Goal: Transaction & Acquisition: Purchase product/service

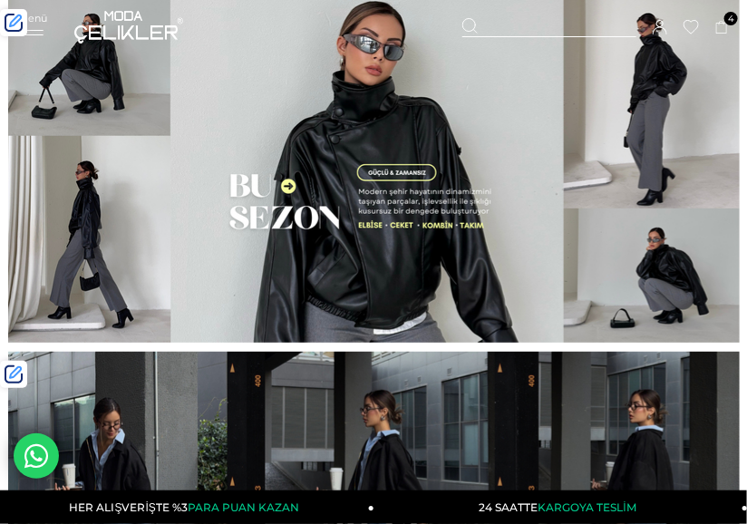
click at [43, 25] on div "Menü" at bounding box center [32, 25] width 29 height 26
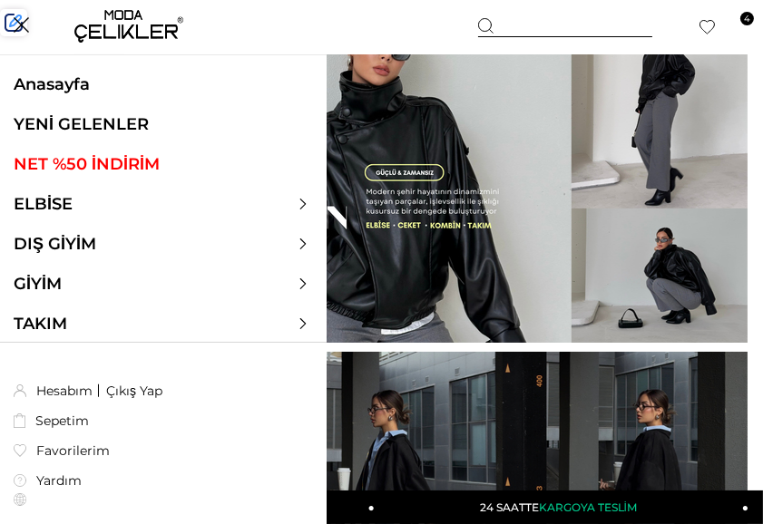
click at [98, 123] on link "YENİ GELENLER" at bounding box center [163, 124] width 326 height 20
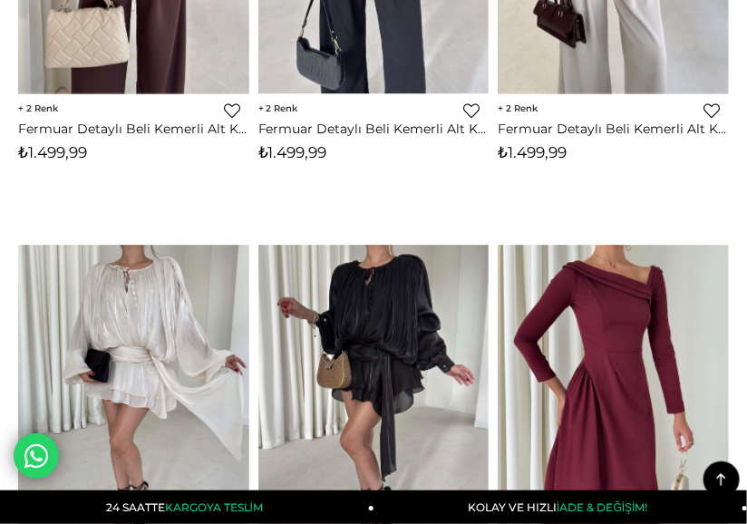
scroll to position [4635, 0]
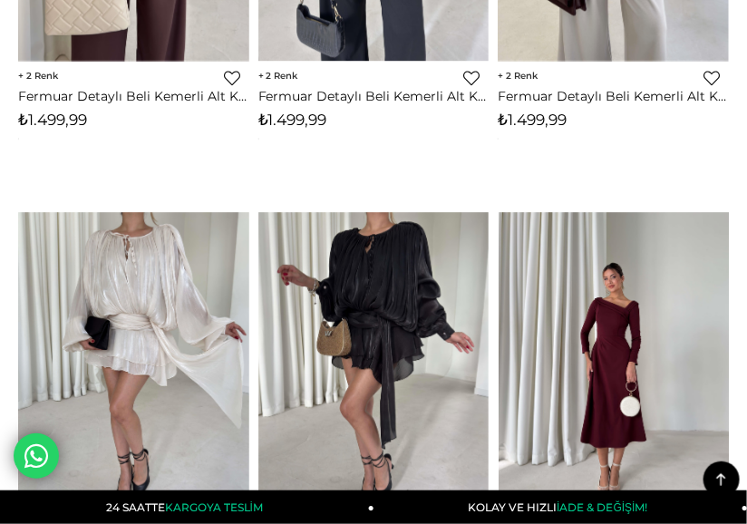
click at [608, 238] on div at bounding box center [729, 365] width 925 height 307
click at [601, 296] on img at bounding box center [614, 366] width 231 height 308
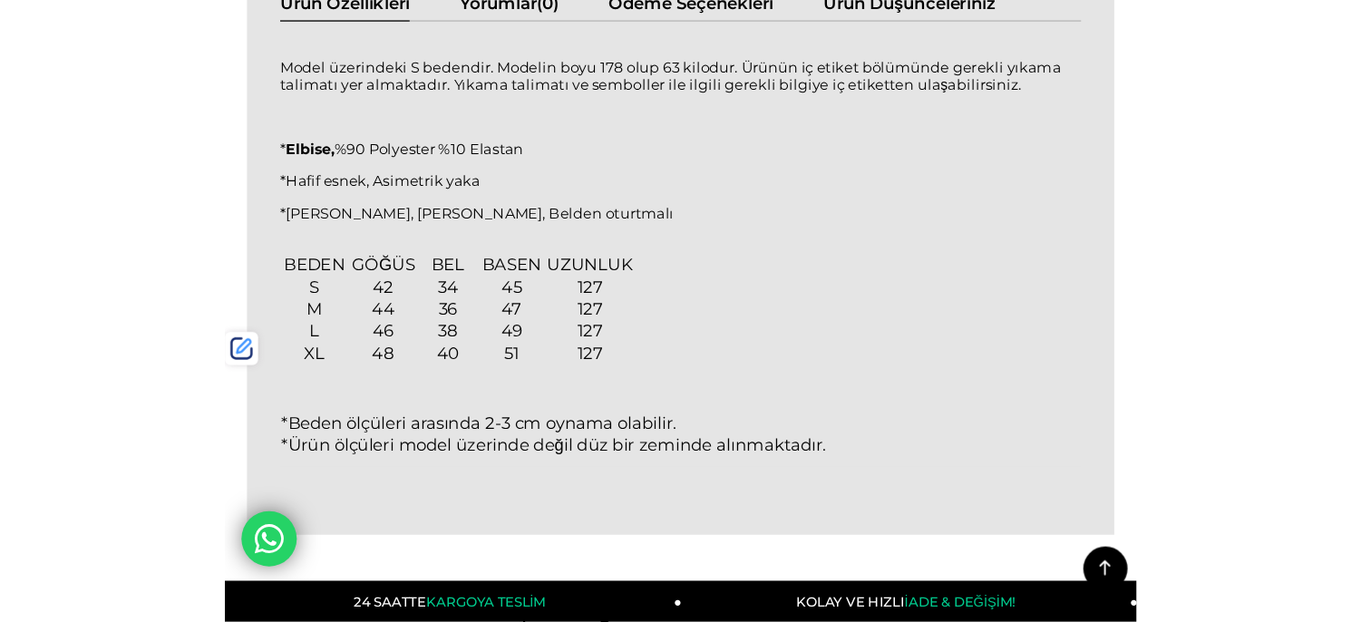
scroll to position [1611, 0]
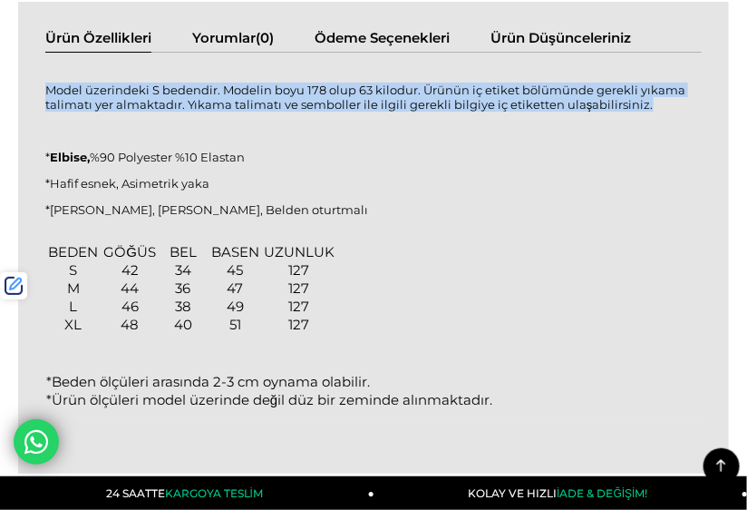
drag, startPoint x: 45, startPoint y: 88, endPoint x: 674, endPoint y: 104, distance: 628.6
click at [674, 104] on p "Model üzerindeki S bedendir. Modelin boyu 178 olup 63 kilodur. Ürünün iç etiket…" at bounding box center [373, 97] width 657 height 29
copy p "Model üzerindeki S bedendir. Modelin boyu 178 olup 63 kilodur. Ürünün iç etiket…"
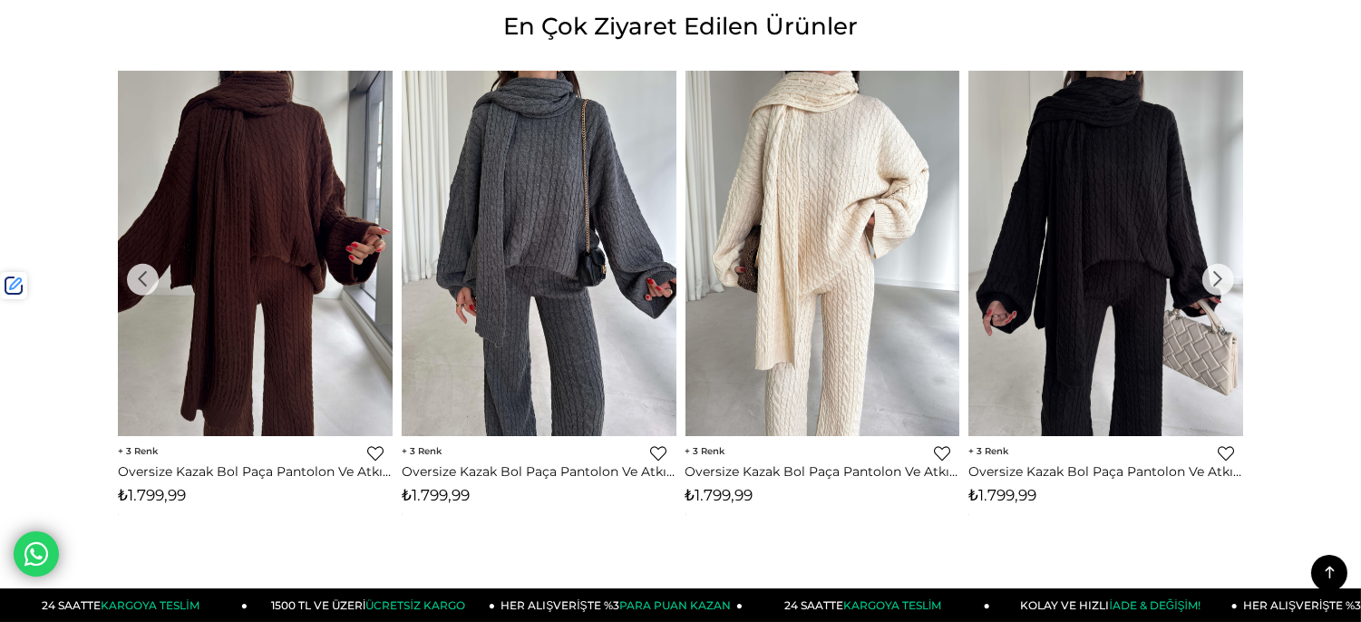
click at [762, 277] on div "›" at bounding box center [1218, 280] width 32 height 32
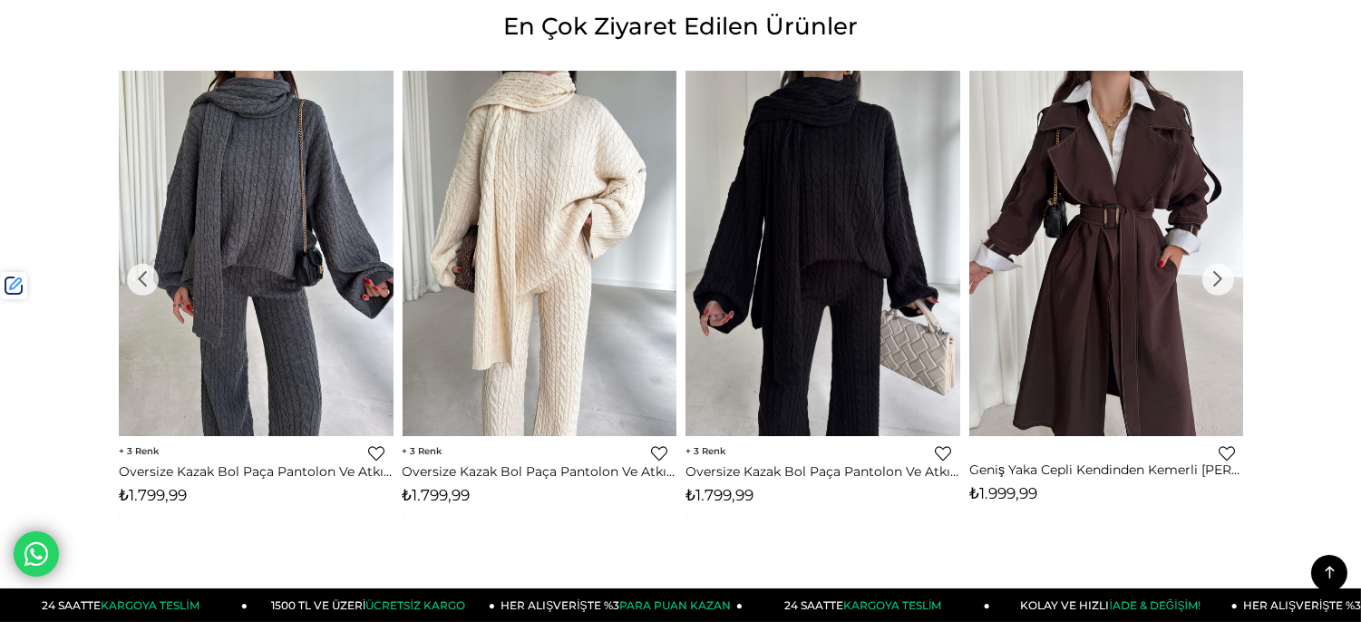
click at [762, 277] on div "›" at bounding box center [1218, 280] width 32 height 32
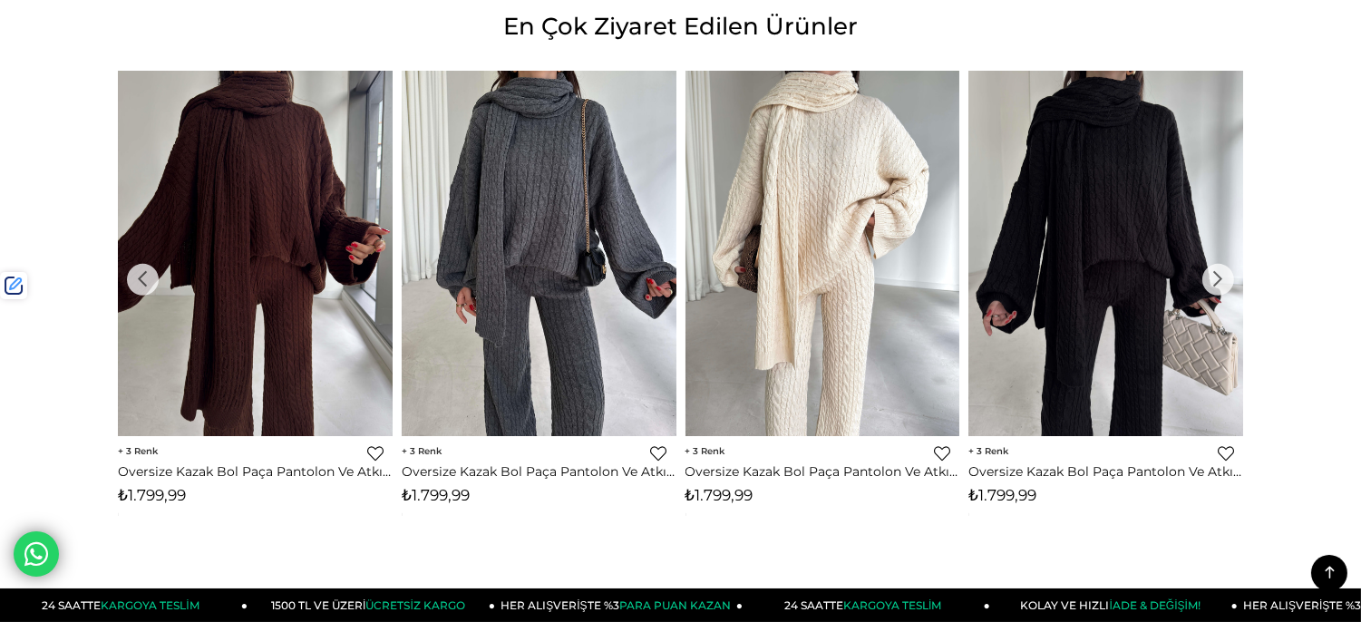
click at [762, 277] on div "›" at bounding box center [1218, 280] width 32 height 32
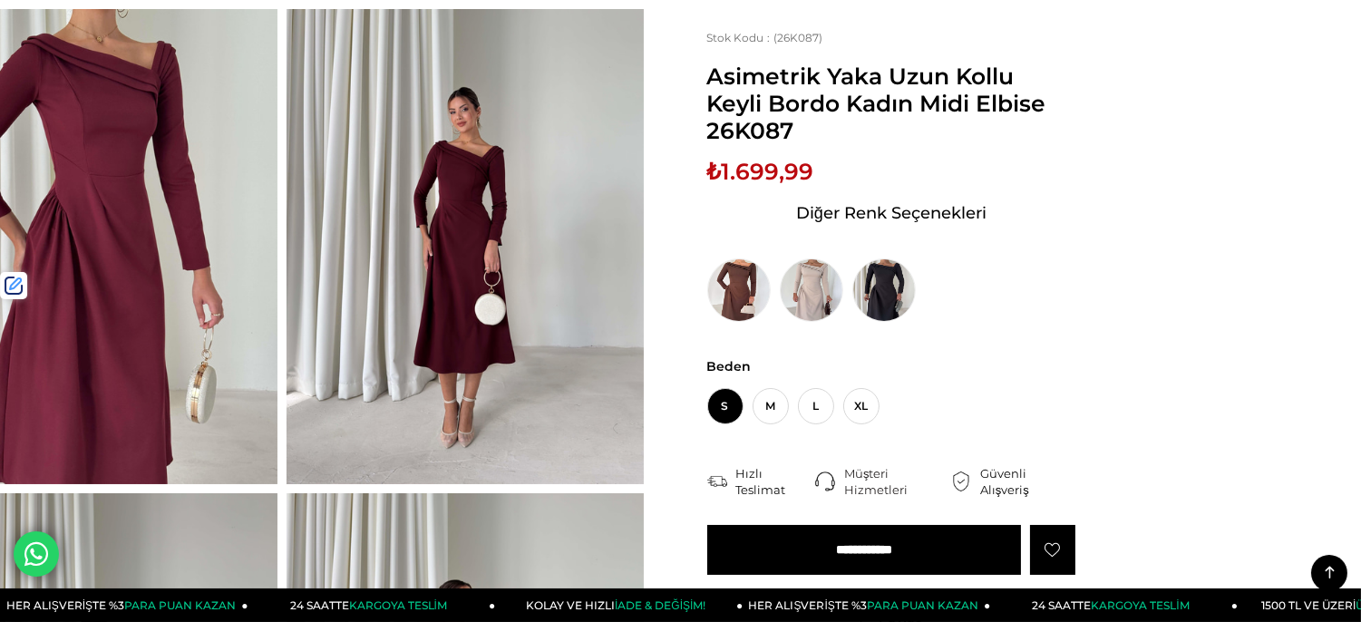
scroll to position [136, 138]
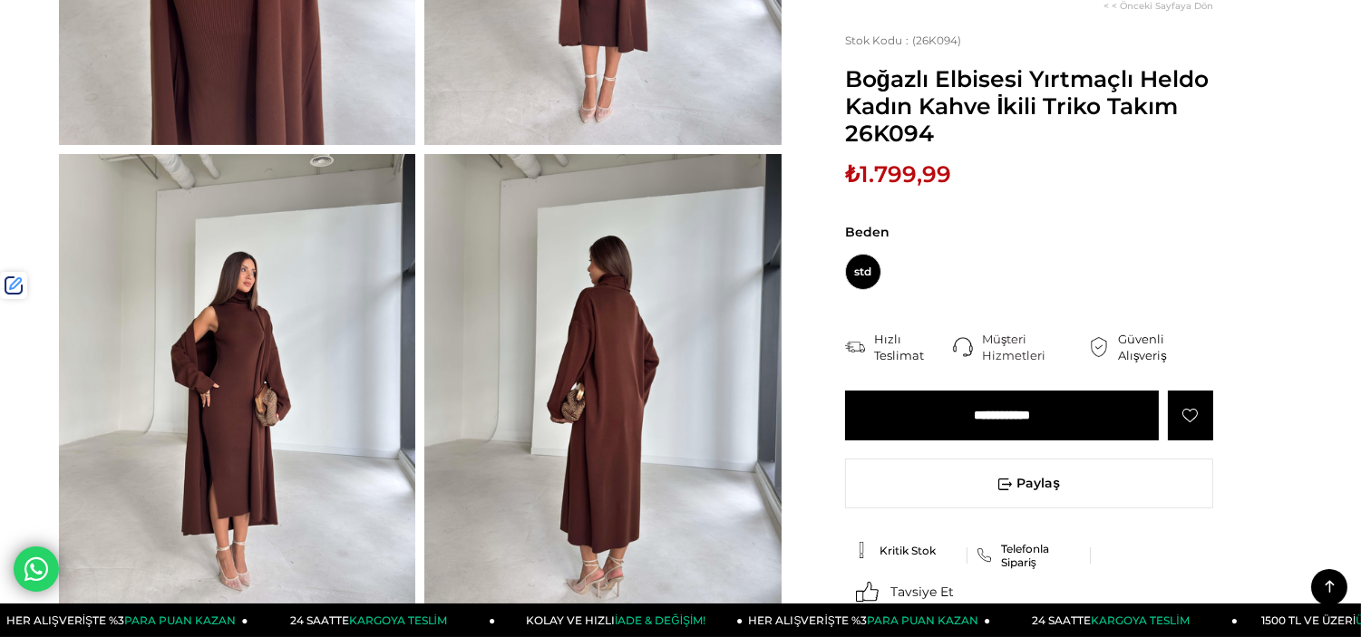
scroll to position [503, 0]
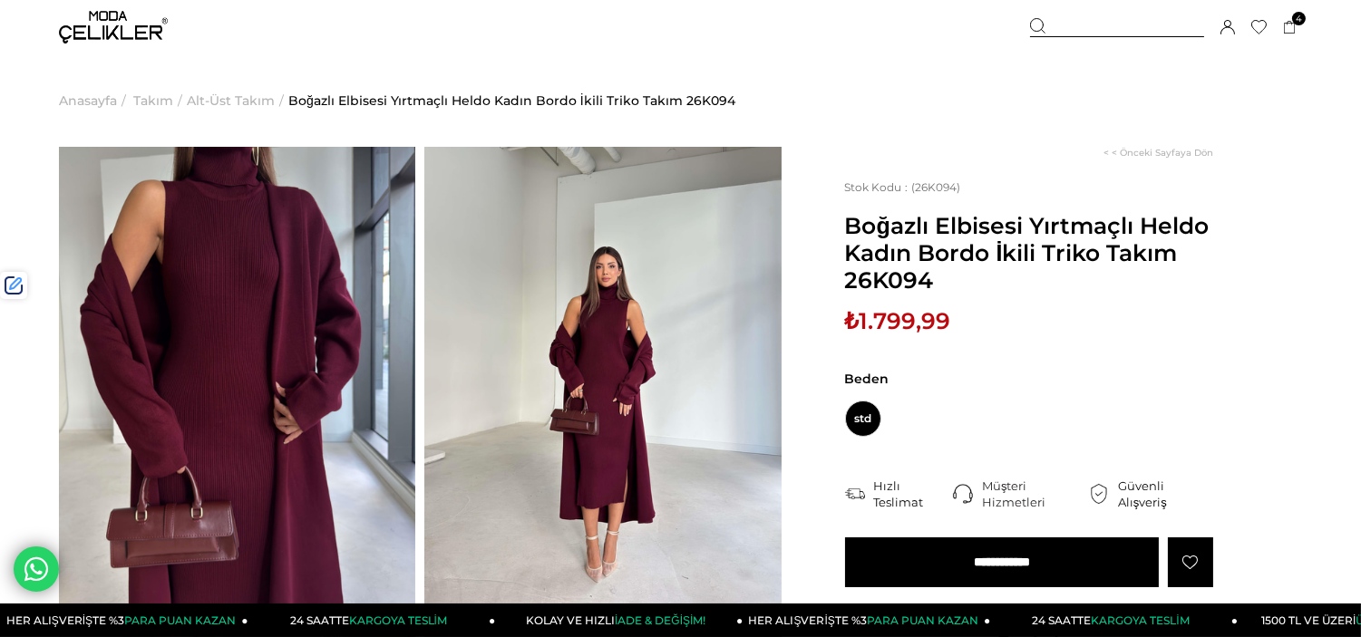
click at [110, 19] on img at bounding box center [113, 27] width 109 height 33
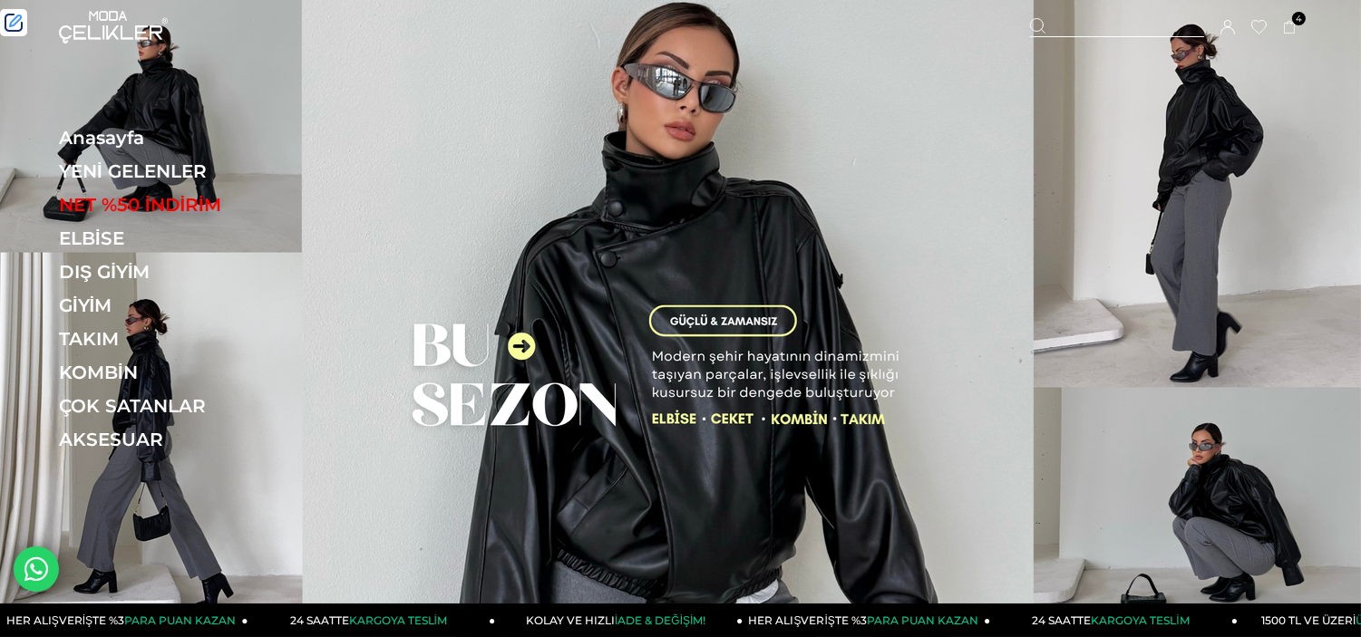
click at [170, 163] on link "YENİ GELENLER" at bounding box center [183, 171] width 249 height 22
